Goal: Check status: Check status

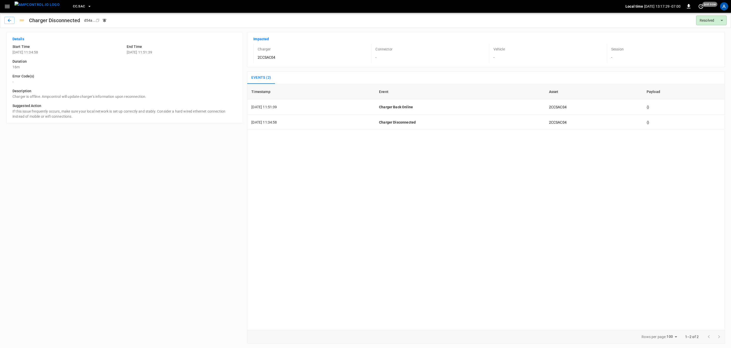
click at [73, 4] on span "CC.SAC" at bounding box center [79, 7] width 12 height 6
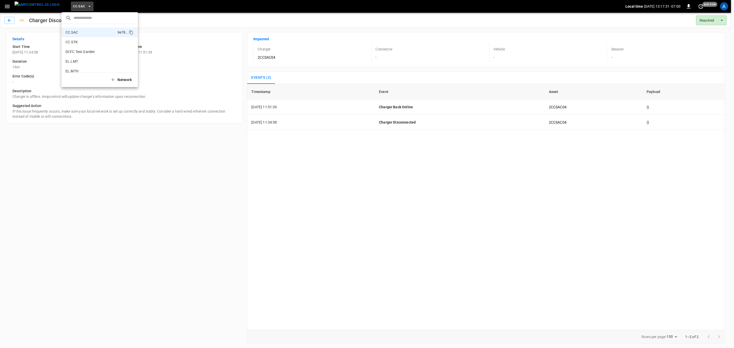
drag, startPoint x: 17, startPoint y: 5, endPoint x: 12, endPoint y: 5, distance: 4.6
click at [16, 5] on div at bounding box center [367, 174] width 734 height 348
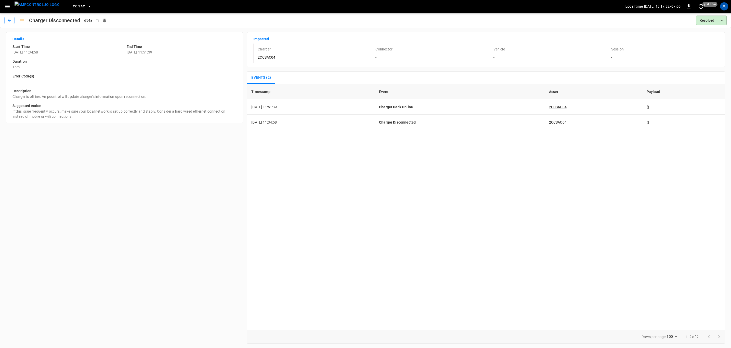
click at [10, 5] on icon "button" at bounding box center [7, 6] width 6 height 6
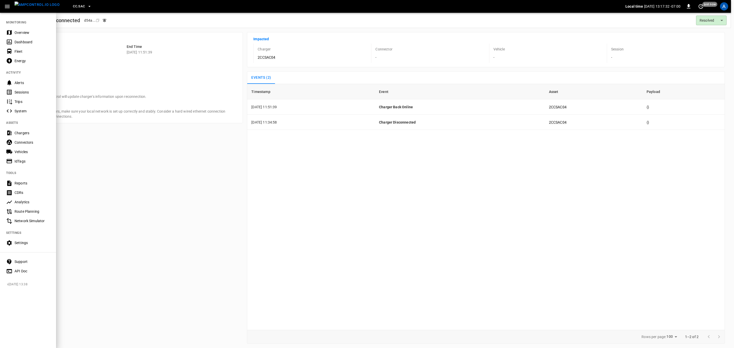
click at [21, 28] on div "Overview" at bounding box center [28, 32] width 56 height 9
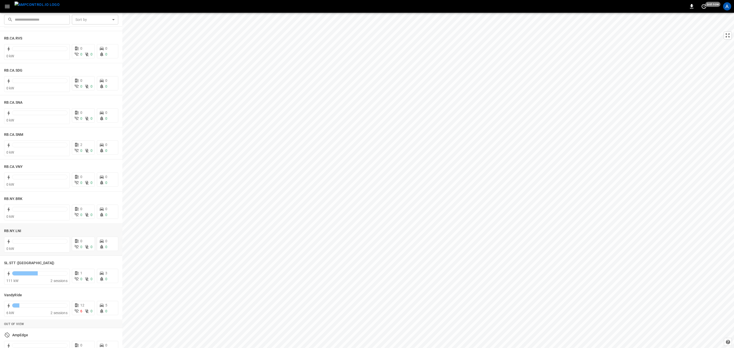
scroll to position [978, 0]
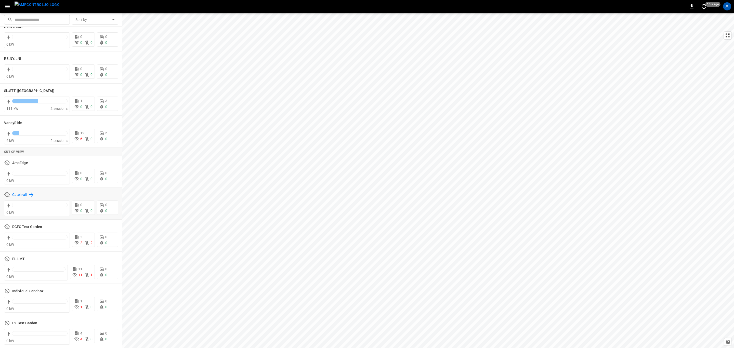
click at [13, 193] on h6 "Catch-all" at bounding box center [19, 195] width 15 height 6
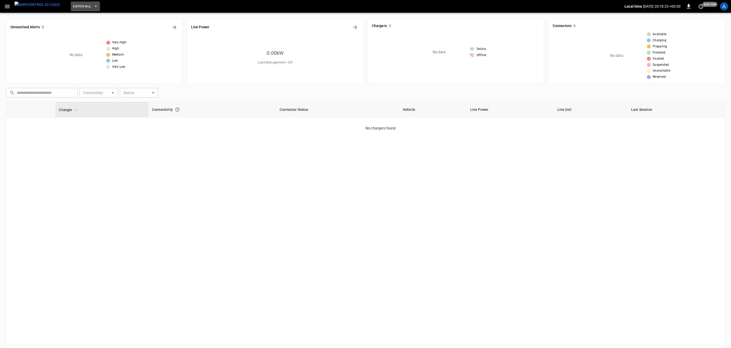
click at [93, 5] on icon "button" at bounding box center [95, 6] width 5 height 5
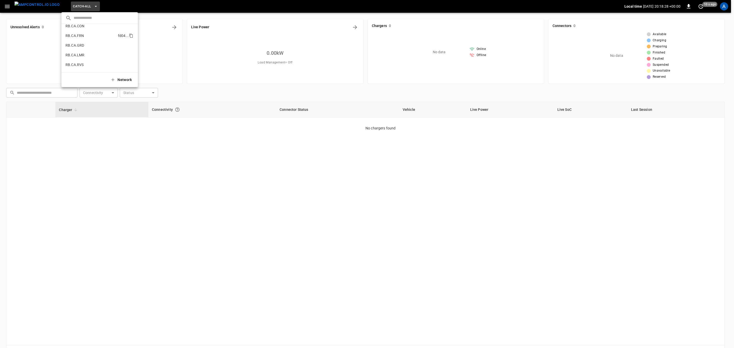
click at [84, 37] on li "RB.CA.FRN fd04 ..." at bounding box center [99, 36] width 76 height 10
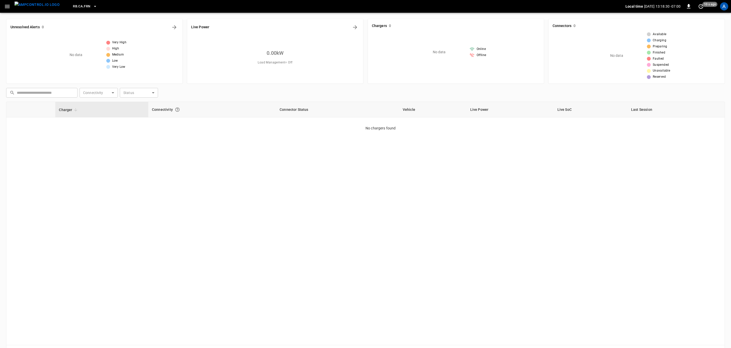
click at [81, 6] on button "RB.CA.FRN" at bounding box center [85, 7] width 28 height 10
click at [152, 153] on div at bounding box center [367, 174] width 734 height 348
click at [435, 201] on div "Charger Connectivity Connector Status Vehicle Live Power Live SoC Last Session …" at bounding box center [365, 224] width 719 height 244
click at [459, 205] on div "Charger Connectivity Connector Status Vehicle Live Power Live SoC Last Session …" at bounding box center [365, 224] width 719 height 244
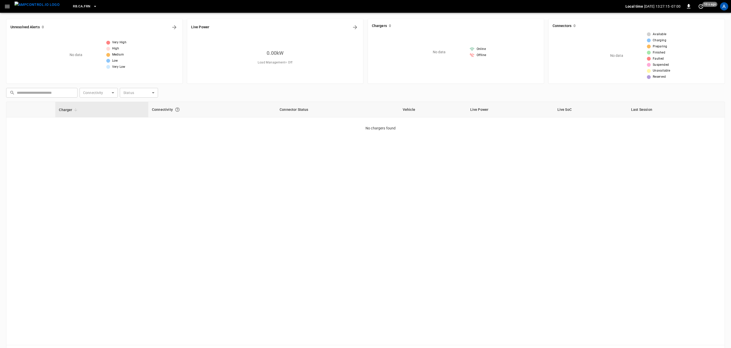
click at [468, 216] on div "Charger Connectivity Connector Status Vehicle Live Power Live SoC Last Session …" at bounding box center [365, 224] width 719 height 244
click at [12, 7] on button "button" at bounding box center [7, 6] width 10 height 9
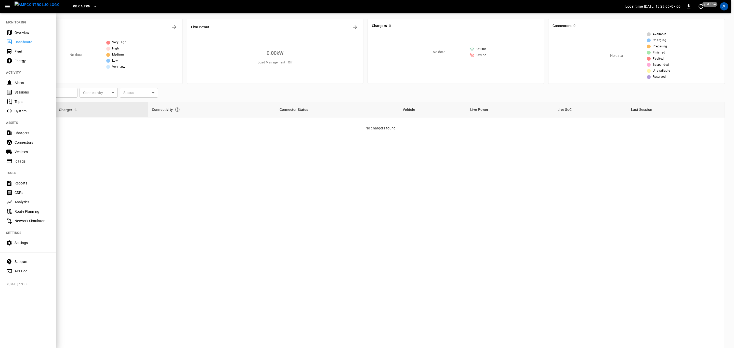
click at [22, 31] on div "Overview" at bounding box center [32, 32] width 35 height 5
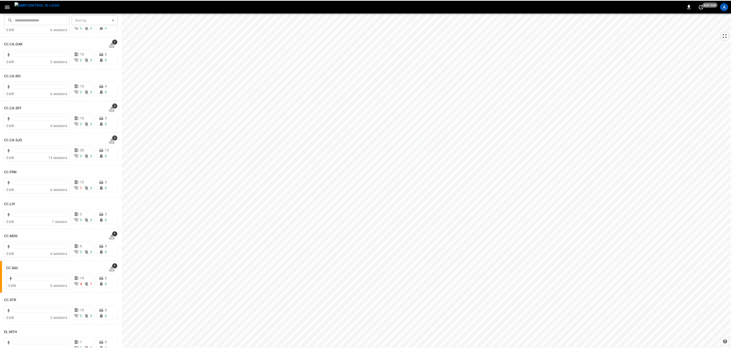
scroll to position [191, 0]
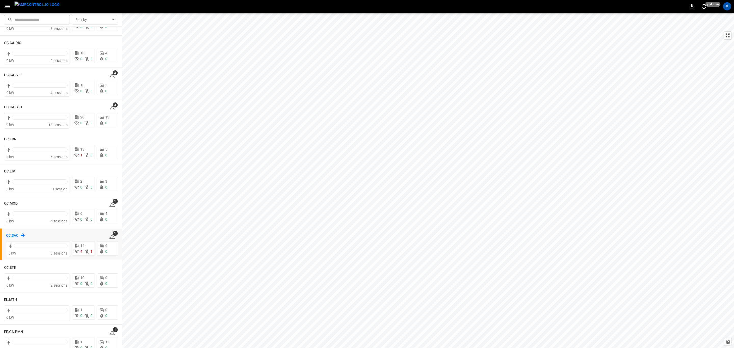
click at [11, 233] on h6 "CC.SAC" at bounding box center [12, 236] width 12 height 6
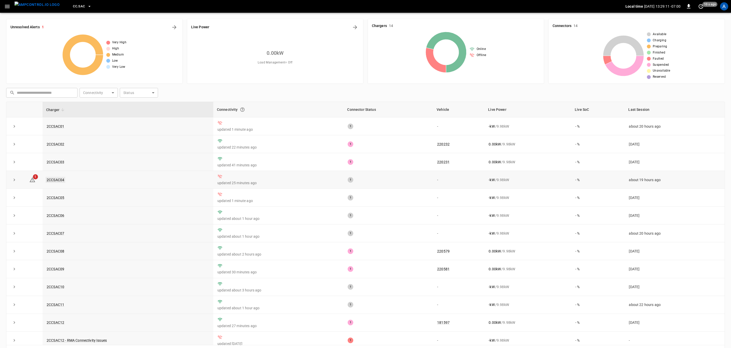
click at [60, 180] on link "2CCSAC04" at bounding box center [56, 180] width 20 height 6
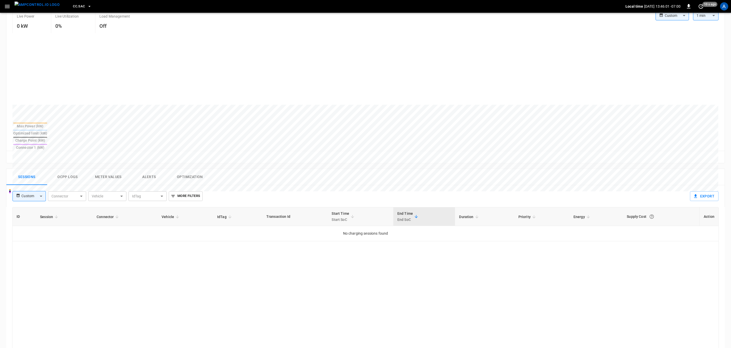
scroll to position [115, 0]
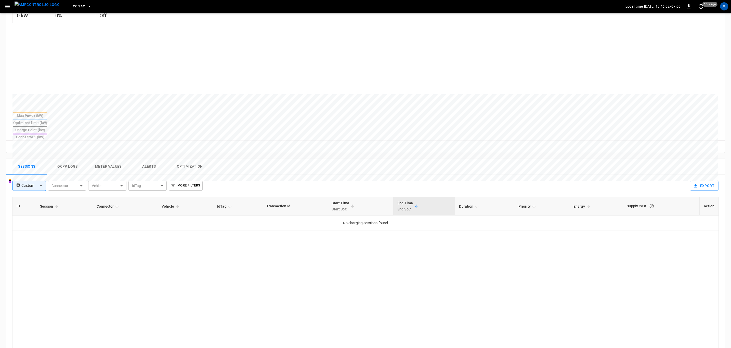
click at [151, 175] on div "Custom ****** ​ Connector ​ Connector Vehicle ​ Vehicle IdTag ​ IdTag More Filt…" at bounding box center [348, 184] width 680 height 18
drag, startPoint x: 149, startPoint y: 150, endPoint x: 176, endPoint y: 156, distance: 27.3
click at [149, 159] on button "Alerts" at bounding box center [149, 167] width 41 height 16
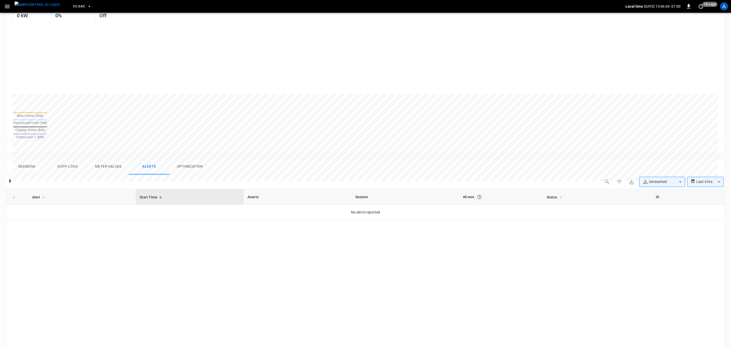
click at [654, 177] on div "**********" at bounding box center [663, 183] width 123 height 12
click at [654, 164] on body "**********" at bounding box center [365, 192] width 731 height 615
click at [656, 175] on li "Resolved" at bounding box center [662, 178] width 46 height 10
type input "**********"
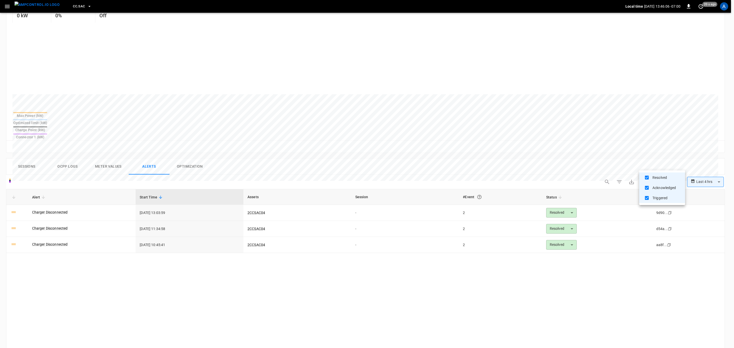
click at [49, 189] on div at bounding box center [367, 174] width 734 height 348
click at [54, 210] on link "Charger Disconnected" at bounding box center [50, 212] width 36 height 5
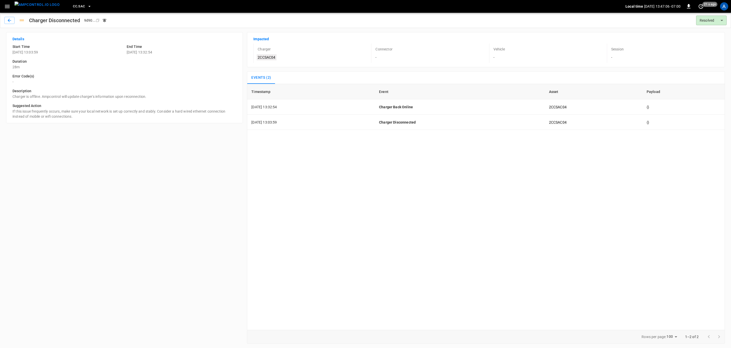
click at [268, 55] on link "2CCSAC04" at bounding box center [267, 57] width 20 height 6
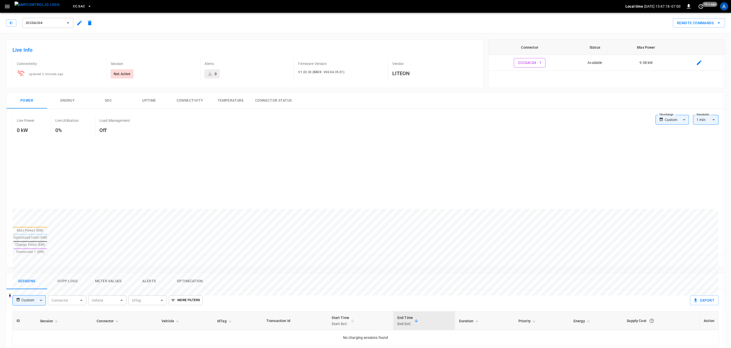
click at [9, 8] on icon "button" at bounding box center [7, 6] width 6 height 6
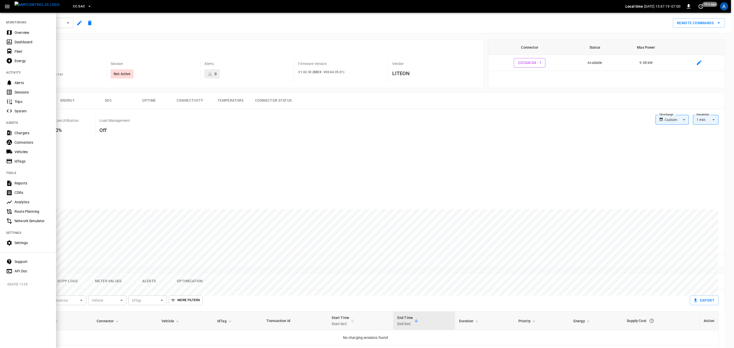
click at [27, 32] on div "Overview" at bounding box center [32, 32] width 35 height 5
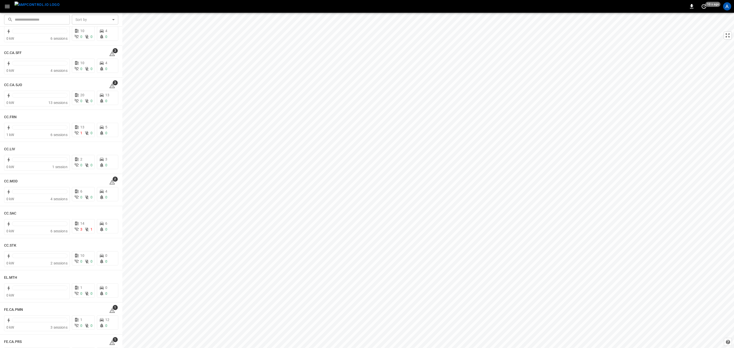
scroll to position [191, 0]
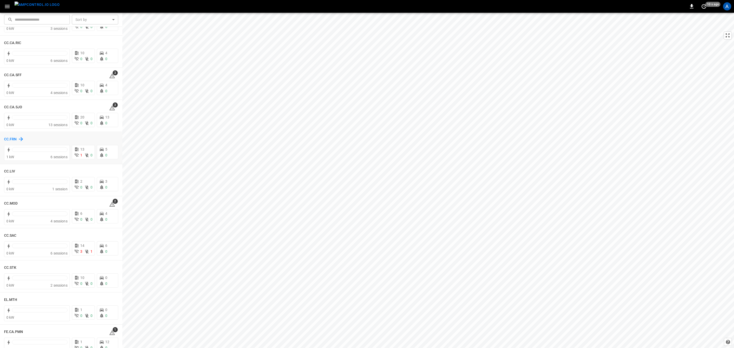
click at [11, 139] on h6 "CC.FRN" at bounding box center [10, 140] width 13 height 6
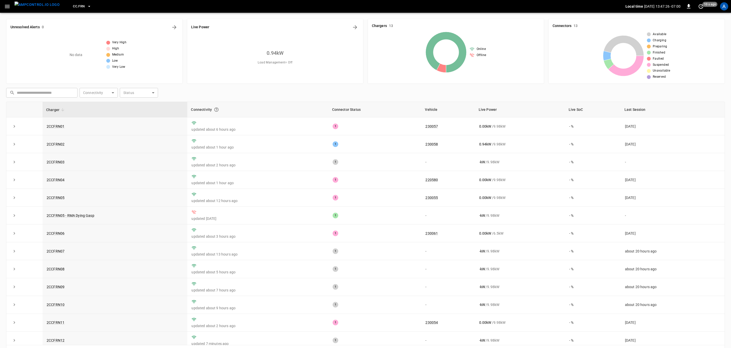
click at [5, 7] on icon "button" at bounding box center [7, 6] width 6 height 6
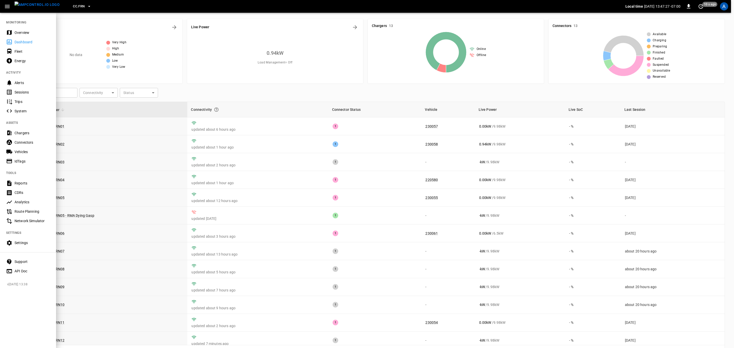
click at [28, 34] on div "Overview" at bounding box center [32, 32] width 35 height 5
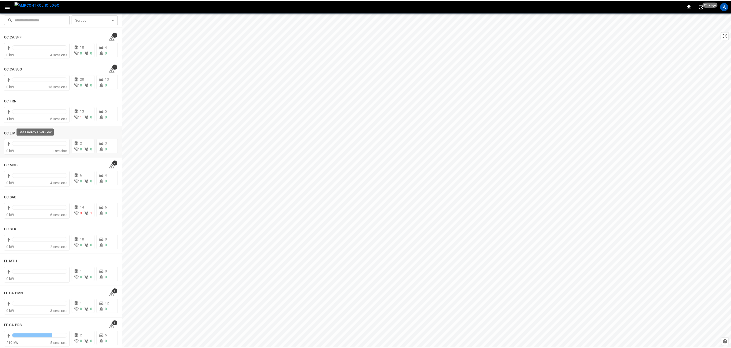
scroll to position [268, 0]
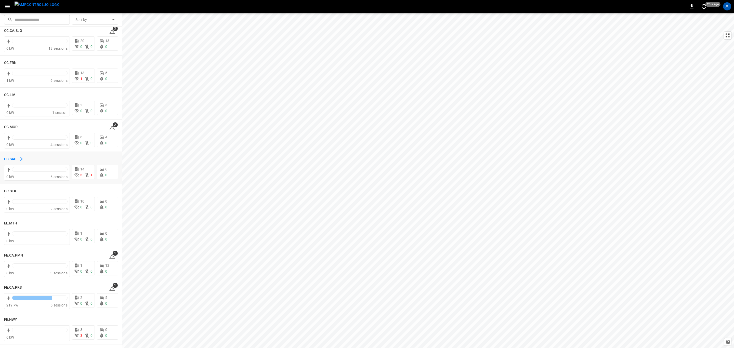
click at [12, 159] on h6 "CC.SAC" at bounding box center [10, 160] width 12 height 6
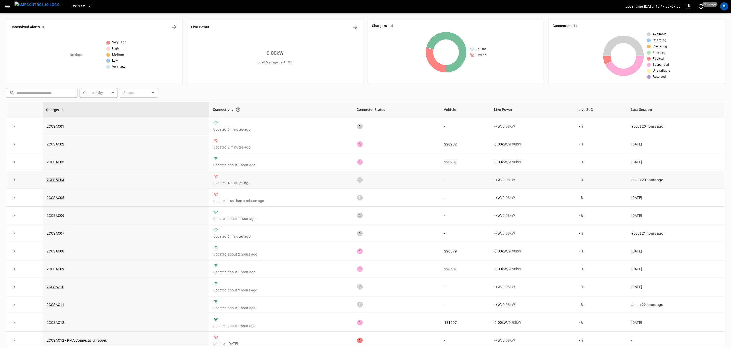
click at [63, 181] on link "2CCSAC04" at bounding box center [56, 180] width 20 height 6
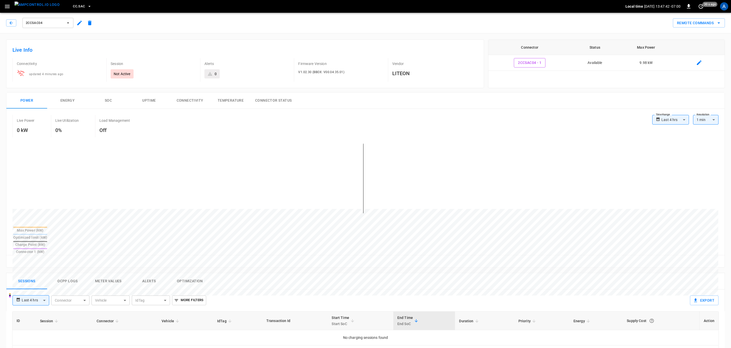
click at [196, 49] on h6 "Live Info" at bounding box center [244, 50] width 465 height 8
click at [13, 23] on icon "button" at bounding box center [11, 22] width 5 height 5
click at [57, 26] on button "2CCSAC01" at bounding box center [47, 23] width 51 height 10
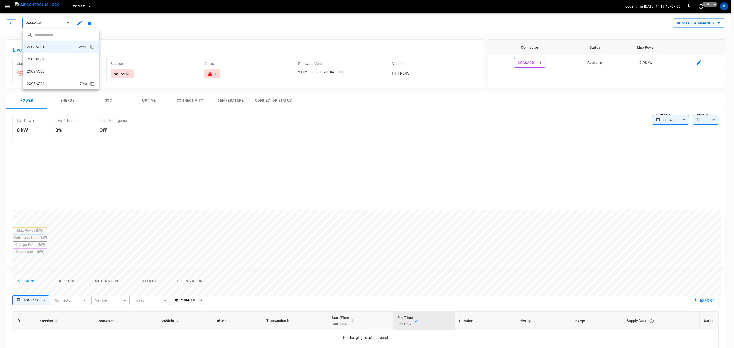
click at [51, 84] on li "2CCSAC04 7f4c ..." at bounding box center [61, 83] width 76 height 12
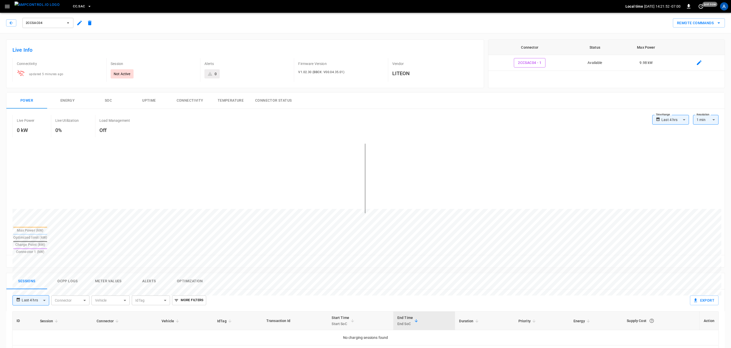
click at [58, 26] on button "2CCSAC04" at bounding box center [47, 23] width 51 height 10
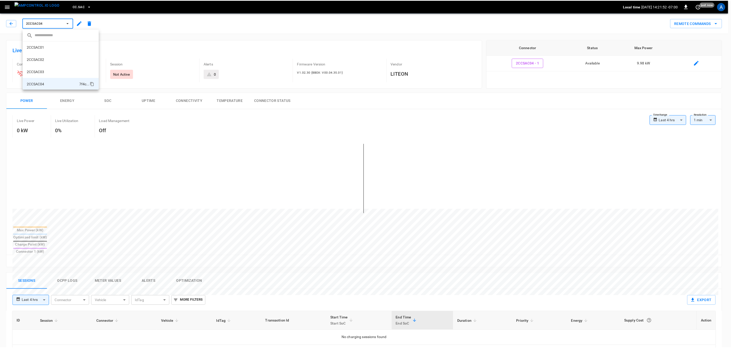
scroll to position [33, 0]
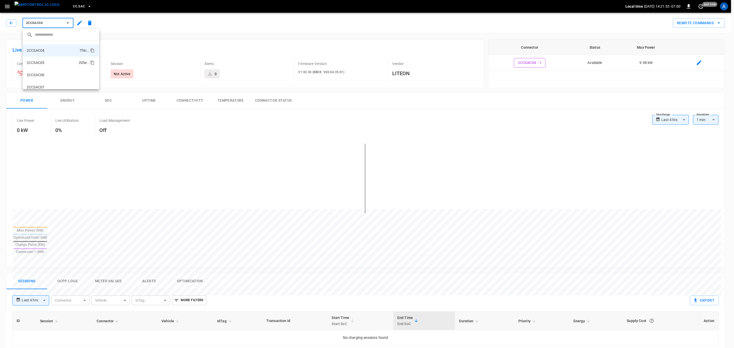
click at [54, 58] on li "2CCSAC05 205e ..." at bounding box center [61, 63] width 76 height 12
click at [8, 21] on button "button" at bounding box center [11, 22] width 10 height 7
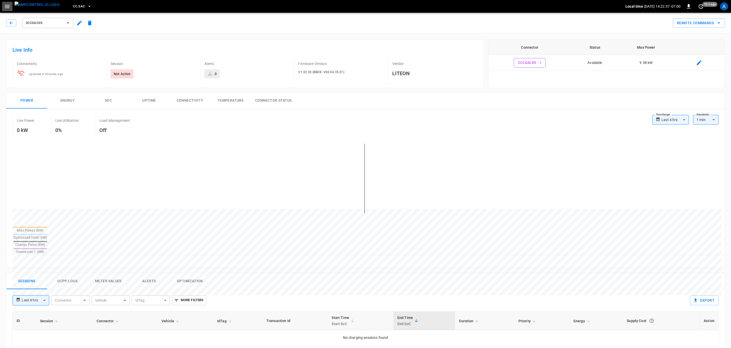
click at [8, 7] on icon "button" at bounding box center [7, 6] width 6 height 6
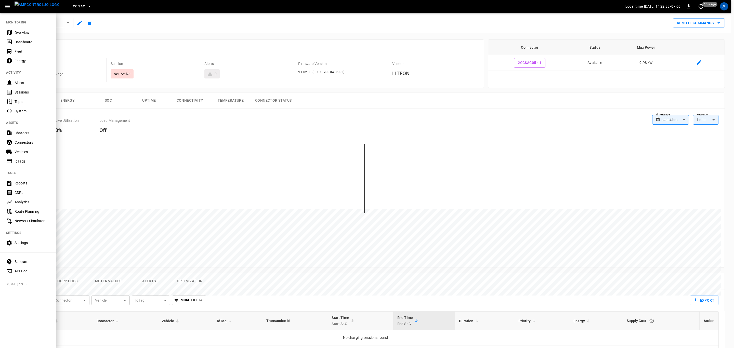
click at [26, 35] on div "Overview" at bounding box center [28, 32] width 56 height 9
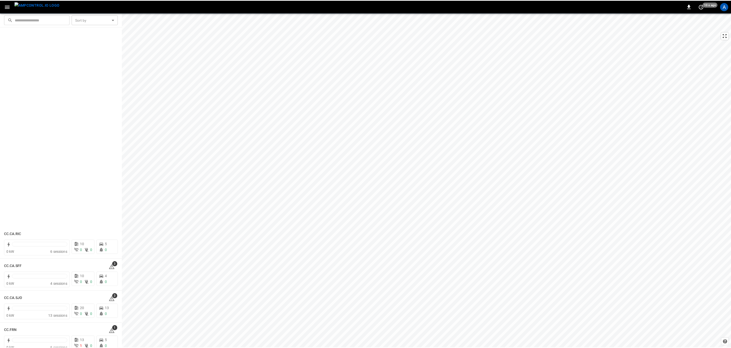
scroll to position [268, 0]
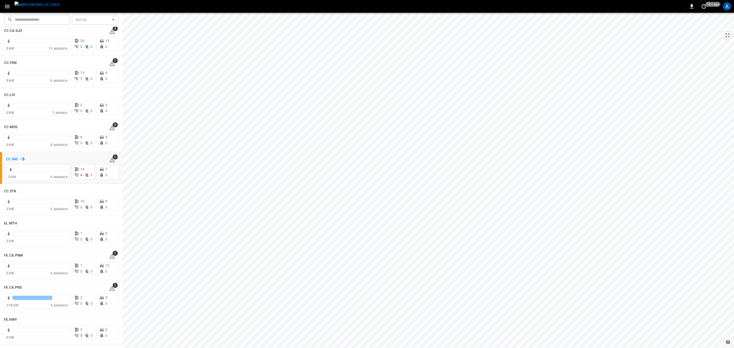
click at [14, 158] on h6 "CC.SAC" at bounding box center [12, 160] width 12 height 6
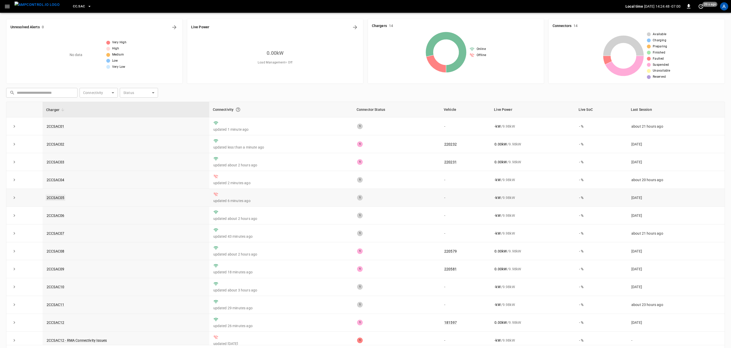
click at [64, 200] on link "2CCSAC05" at bounding box center [56, 198] width 20 height 6
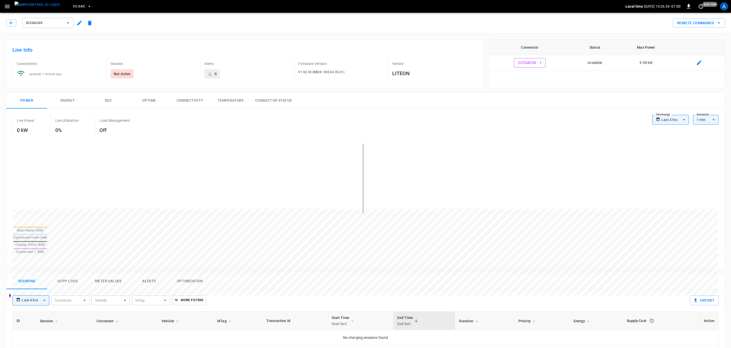
click at [152, 273] on button "Alerts" at bounding box center [149, 281] width 41 height 16
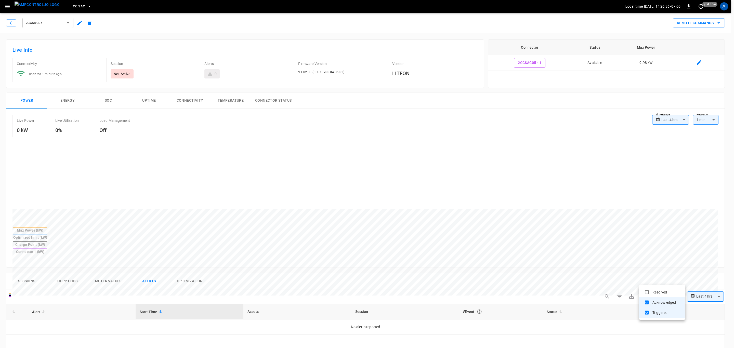
click at [654, 281] on body "**********" at bounding box center [367, 307] width 734 height 615
click at [662, 297] on li "Acknowledged" at bounding box center [662, 302] width 46 height 10
click at [666, 290] on li "Resolved" at bounding box center [662, 292] width 46 height 10
type input "**********"
click at [56, 308] on div at bounding box center [367, 174] width 734 height 348
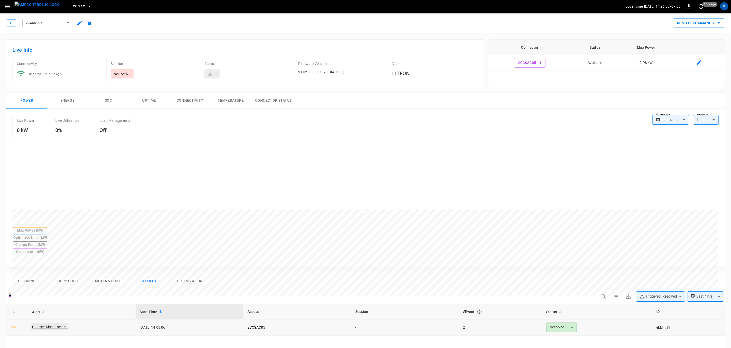
click at [55, 323] on link "Charger Disconnected" at bounding box center [50, 326] width 38 height 7
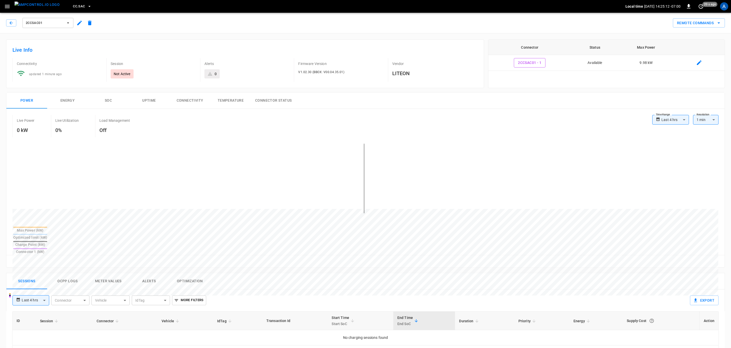
click at [151, 232] on button "Alerts" at bounding box center [149, 281] width 41 height 16
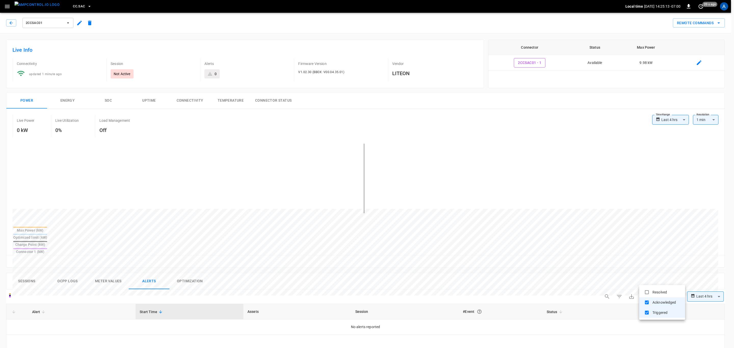
click at [486, 232] on body "**********" at bounding box center [367, 307] width 734 height 615
click at [486, 232] on li "Resolved" at bounding box center [662, 292] width 46 height 10
type input "**********"
click at [63, 232] on div at bounding box center [367, 174] width 734 height 348
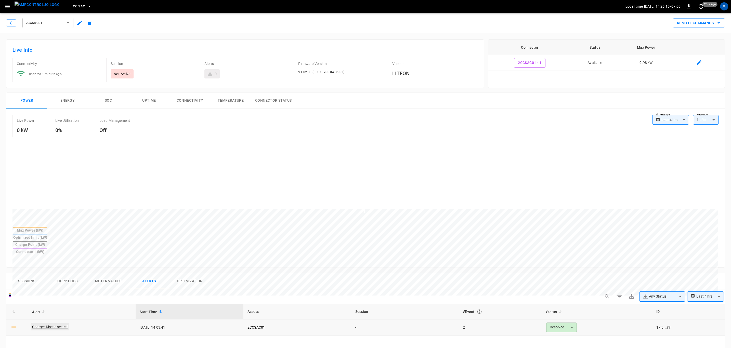
click at [59, 232] on link "Charger Disconnected" at bounding box center [50, 326] width 38 height 7
